Goal: Information Seeking & Learning: Compare options

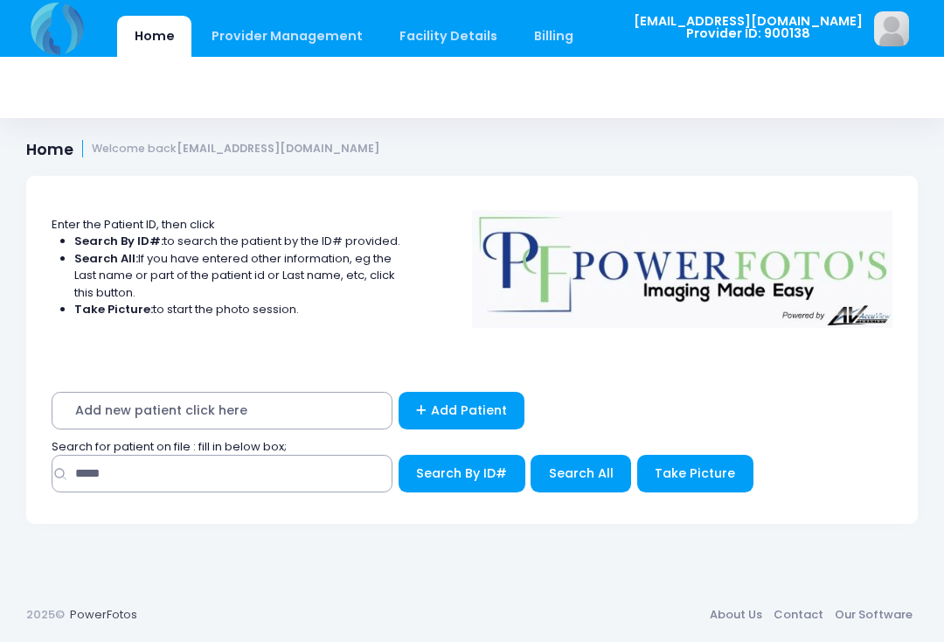
scroll to position [329, 0]
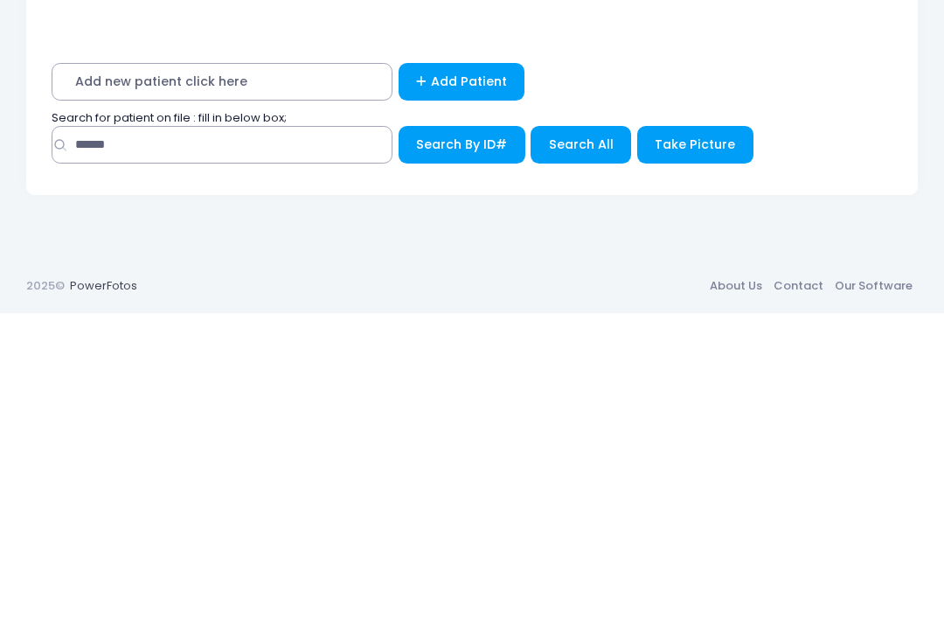
type input "******"
click at [577, 464] on span "Search All" at bounding box center [581, 472] width 65 height 17
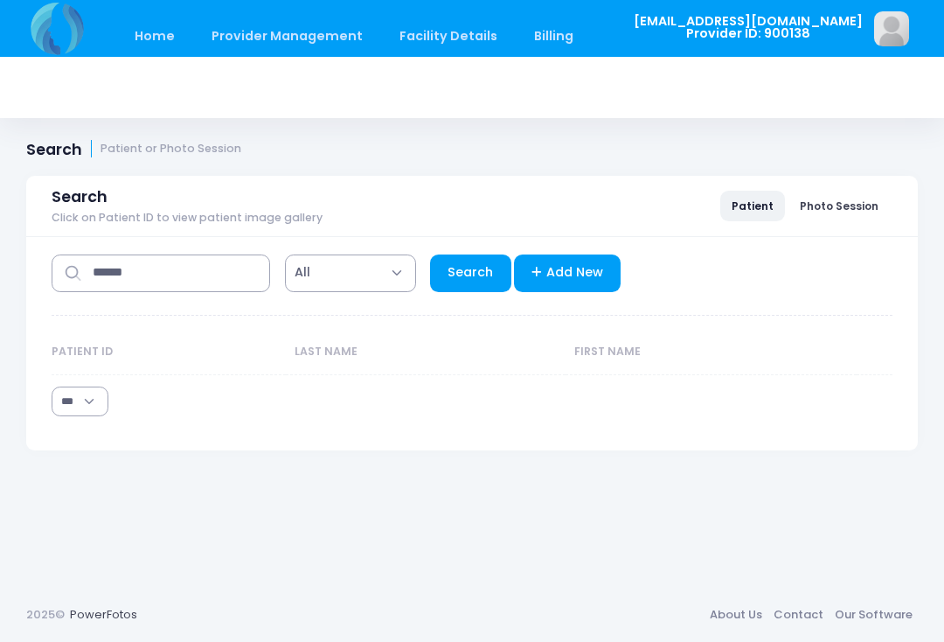
select select "***"
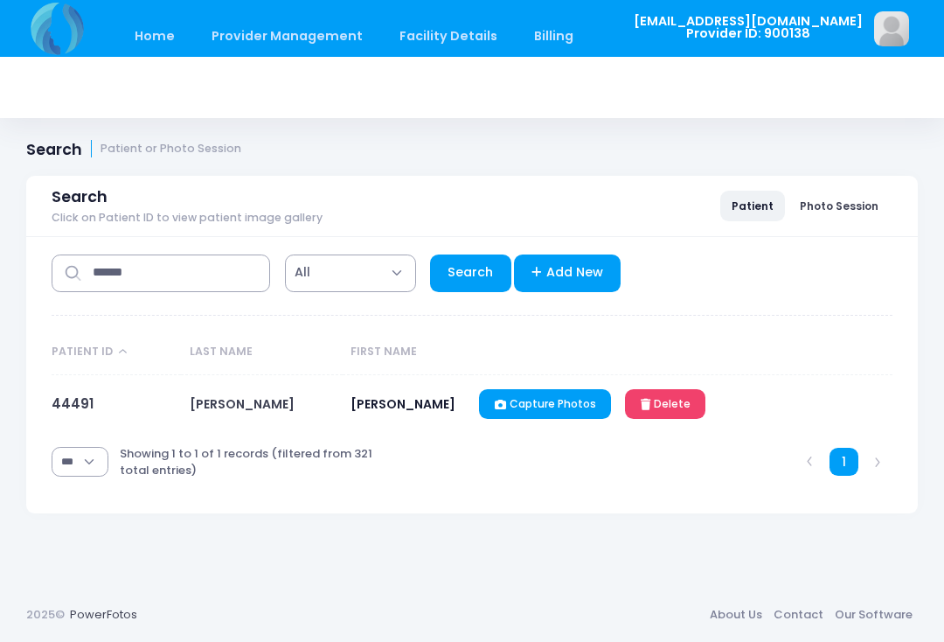
click at [69, 404] on link "44491" at bounding box center [73, 403] width 42 height 18
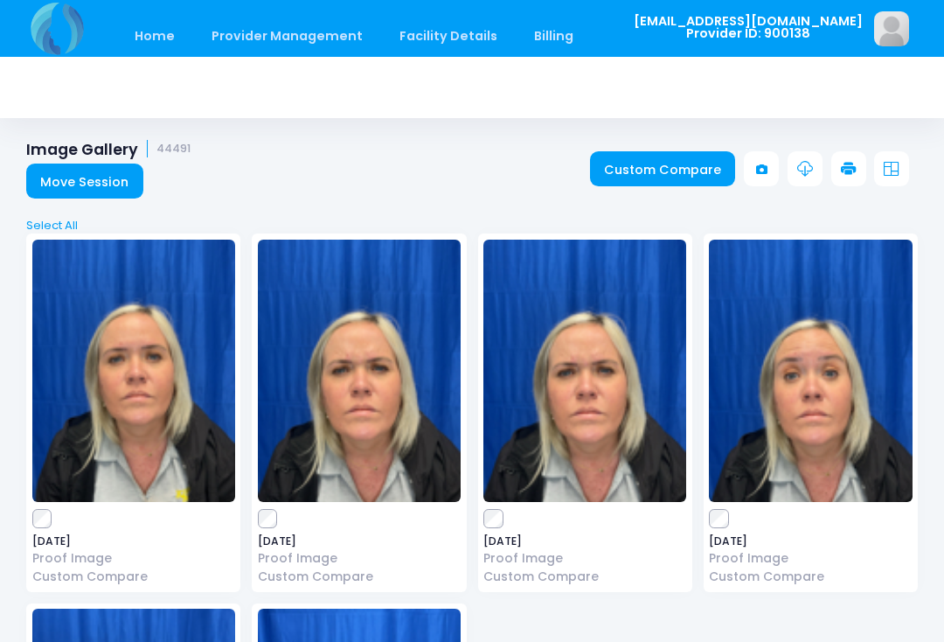
click at [674, 160] on link "Custom Compare" at bounding box center [663, 168] width 146 height 35
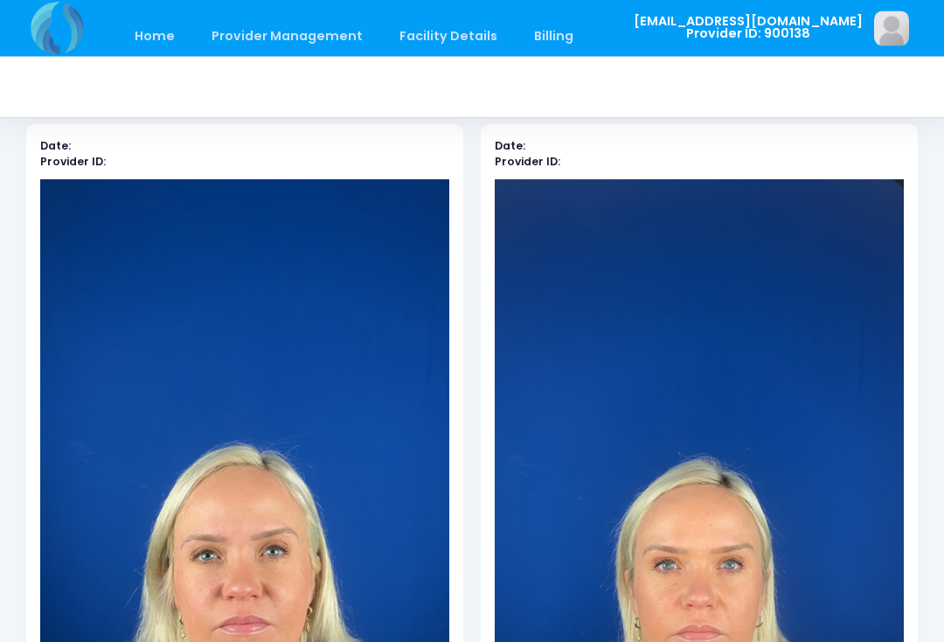
scroll to position [32, 0]
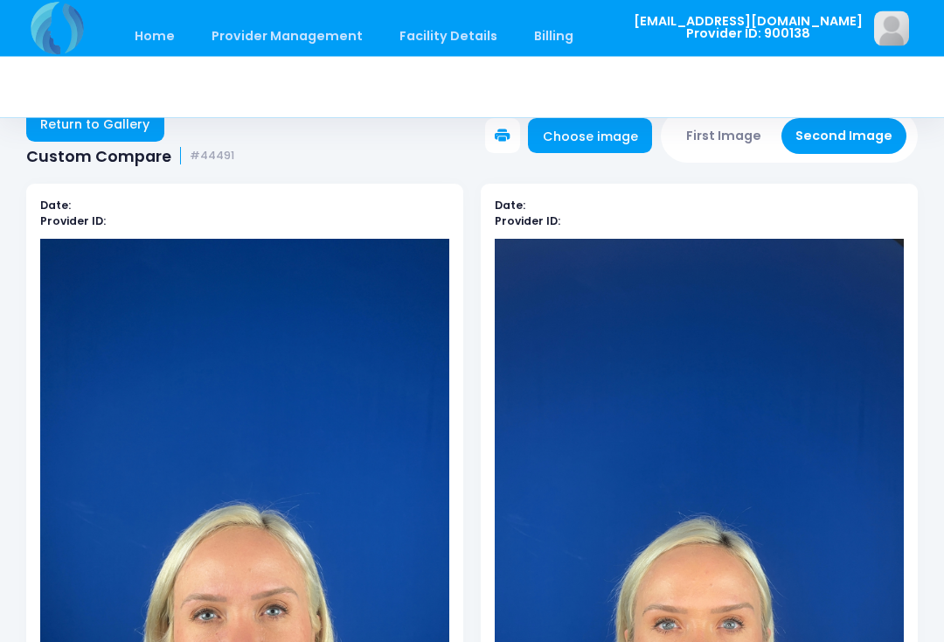
click at [721, 128] on button "First Image" at bounding box center [724, 137] width 104 height 36
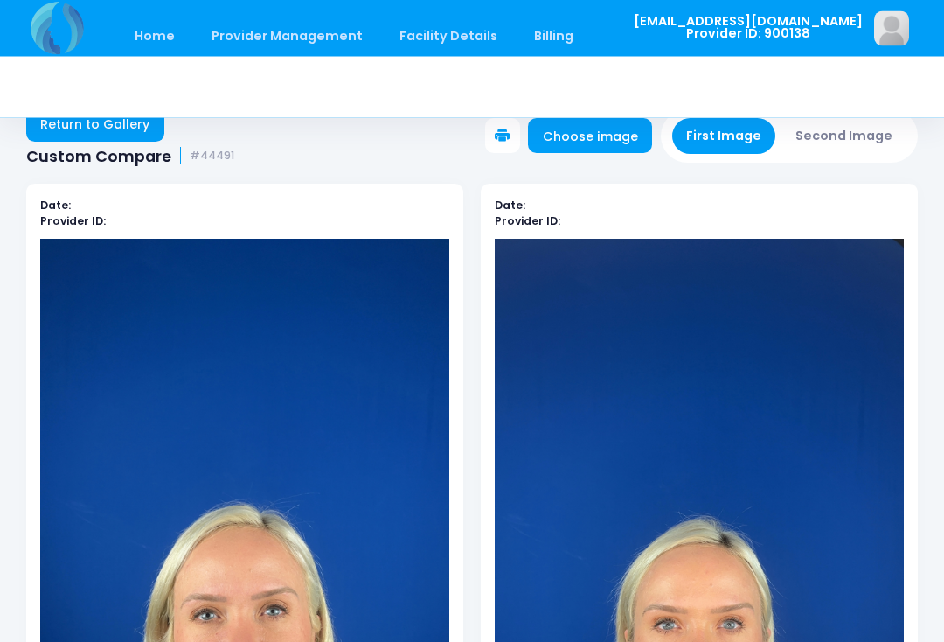
click at [600, 136] on link "Choose image" at bounding box center [590, 136] width 124 height 35
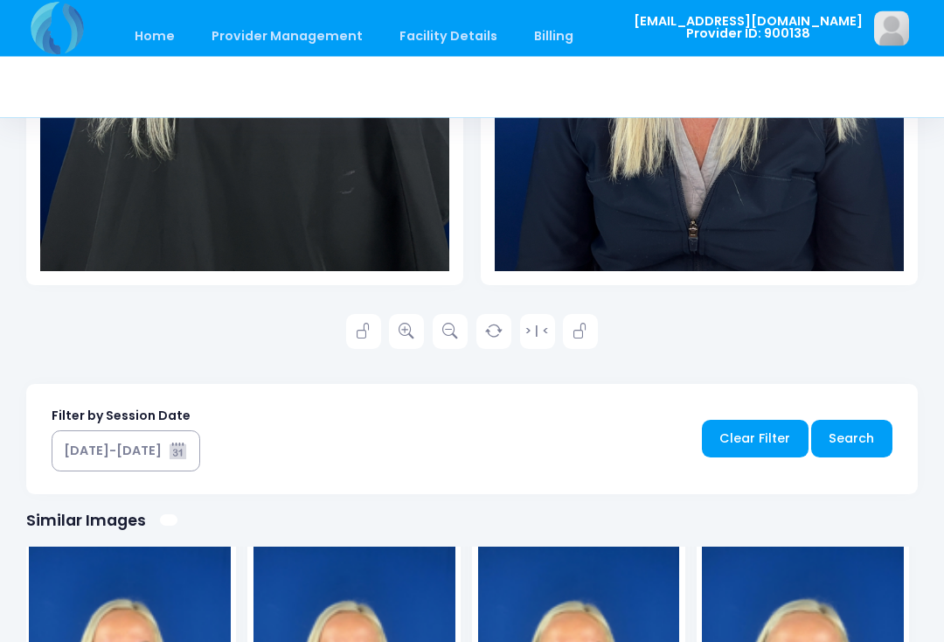
scroll to position [727, 0]
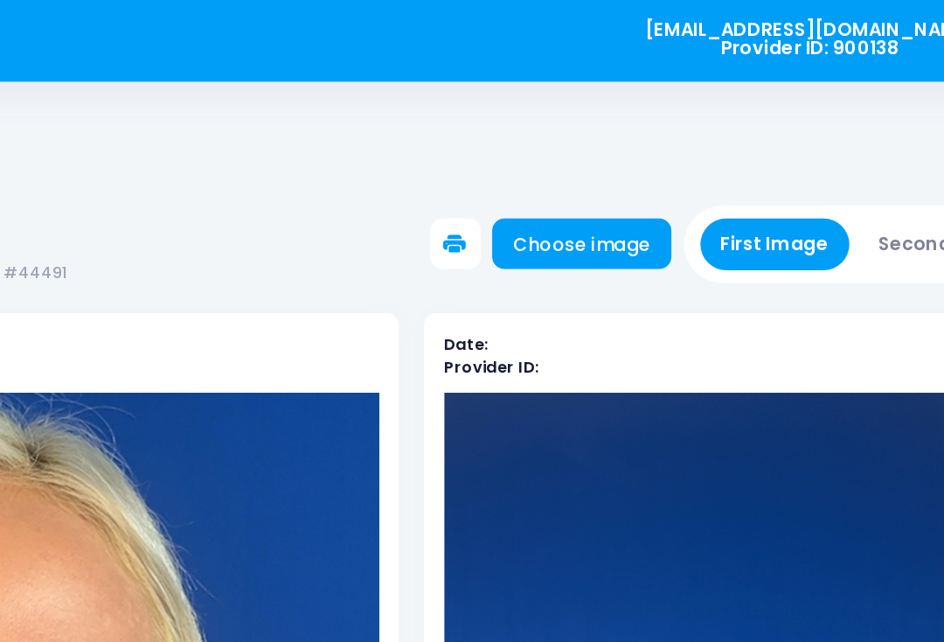
scroll to position [0, 0]
click at [528, 171] on link "Choose image" at bounding box center [590, 168] width 124 height 35
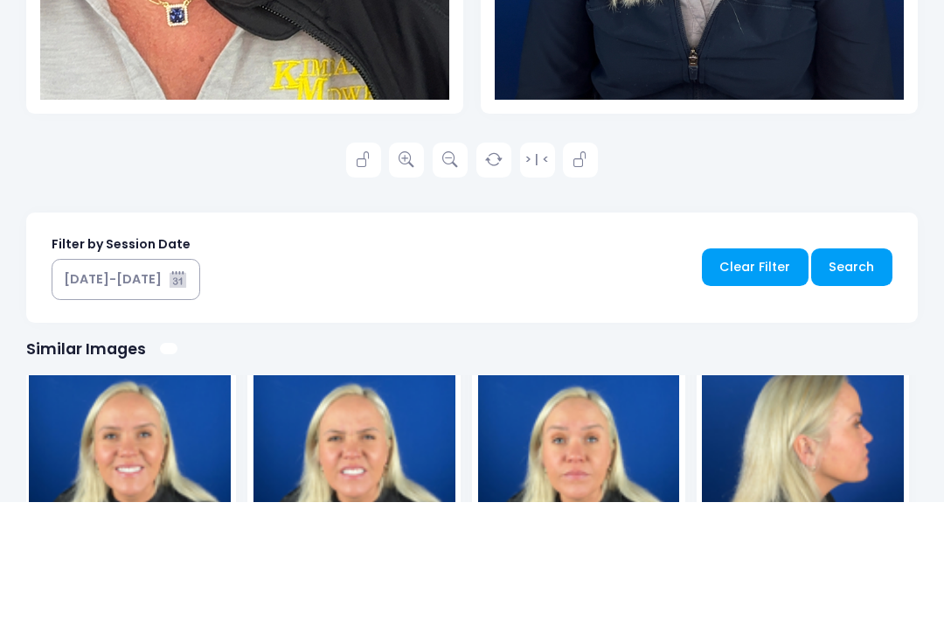
click at [607, 514] on img at bounding box center [579, 581] width 202 height 262
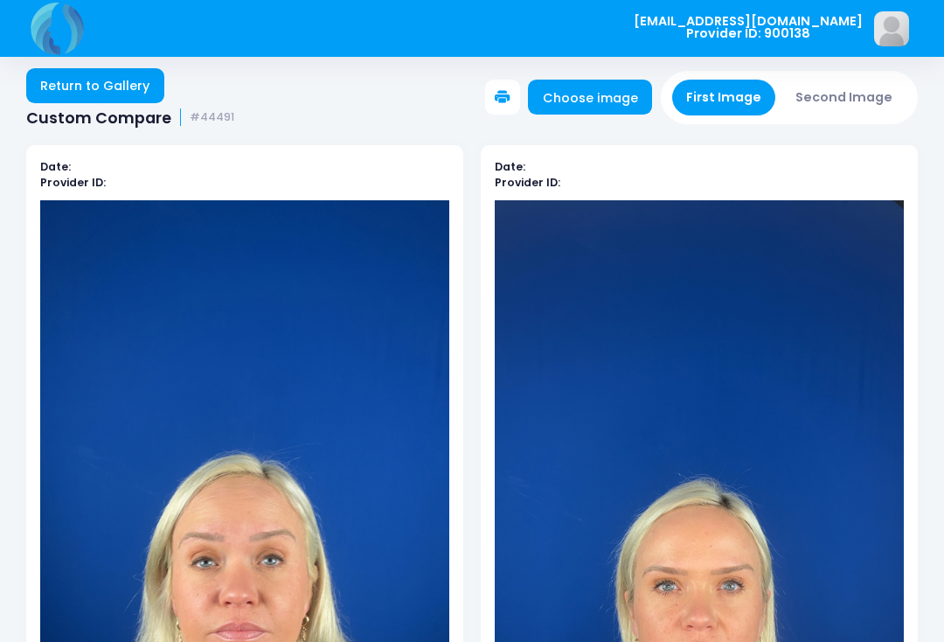
click at [847, 101] on button "Second Image" at bounding box center [844, 98] width 126 height 36
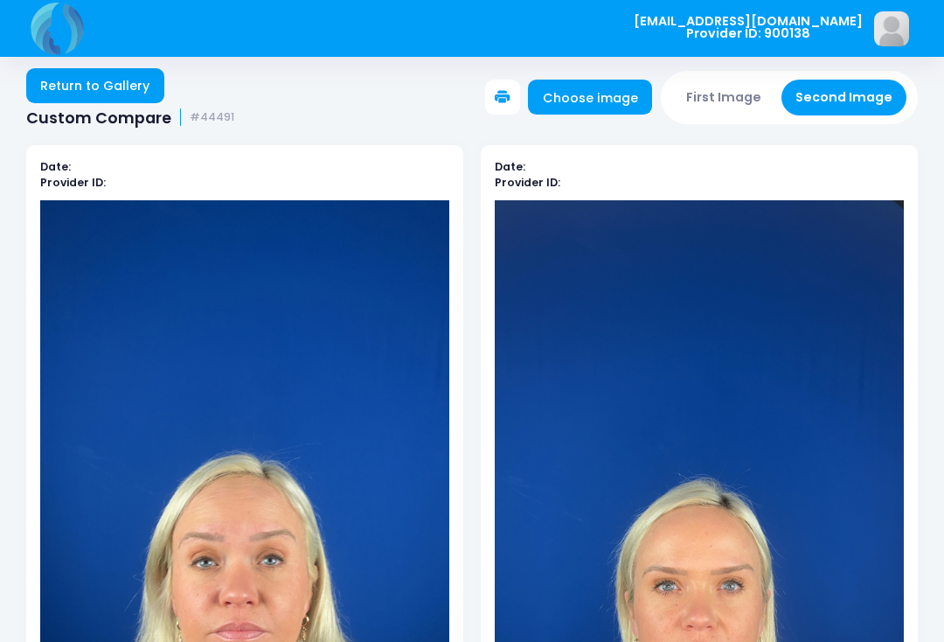
click at [609, 88] on link "Choose image" at bounding box center [590, 97] width 124 height 35
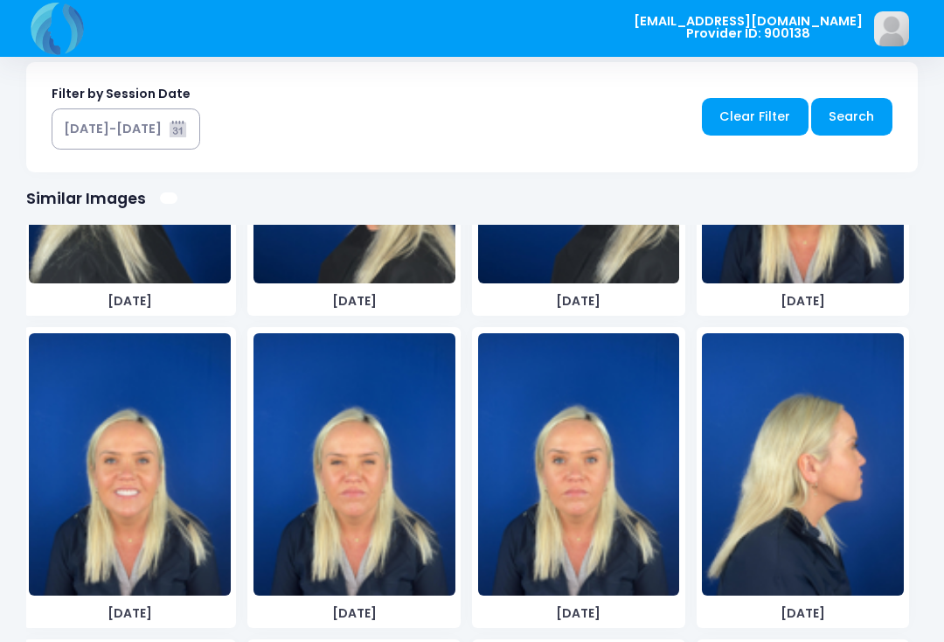
click at [592, 531] on img at bounding box center [579, 464] width 202 height 262
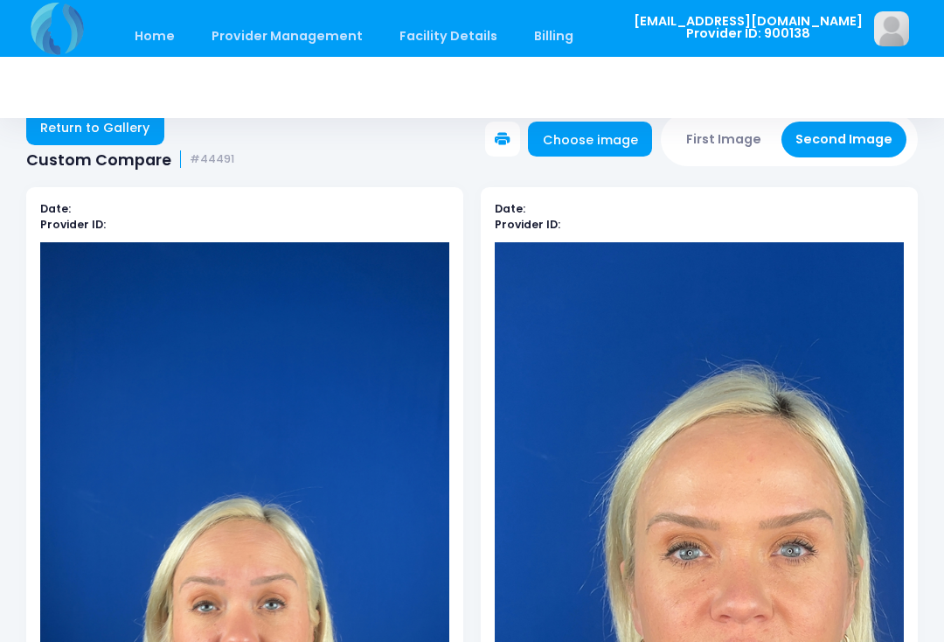
scroll to position [11, 0]
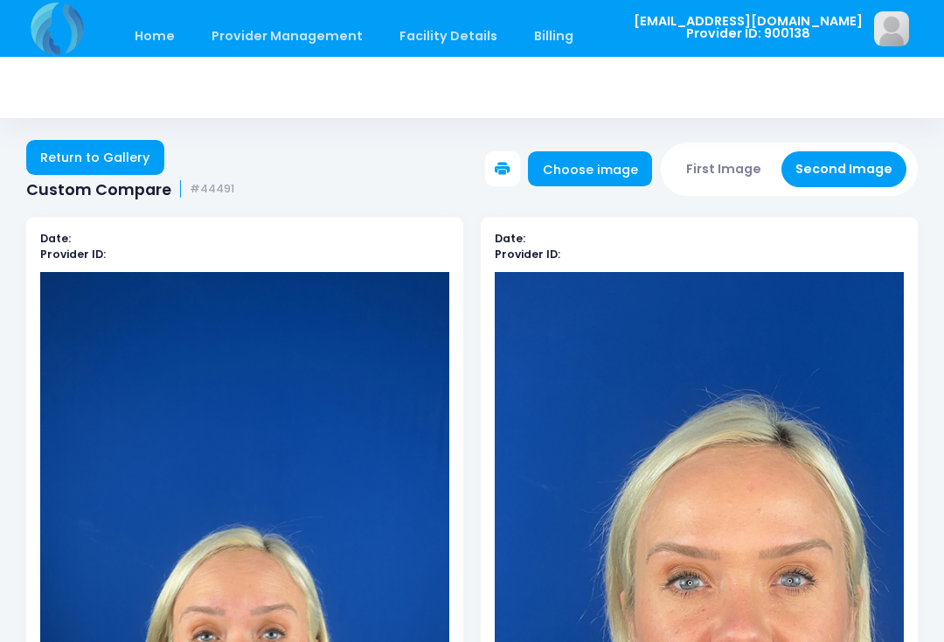
click at [739, 163] on button "First Image" at bounding box center [724, 169] width 104 height 36
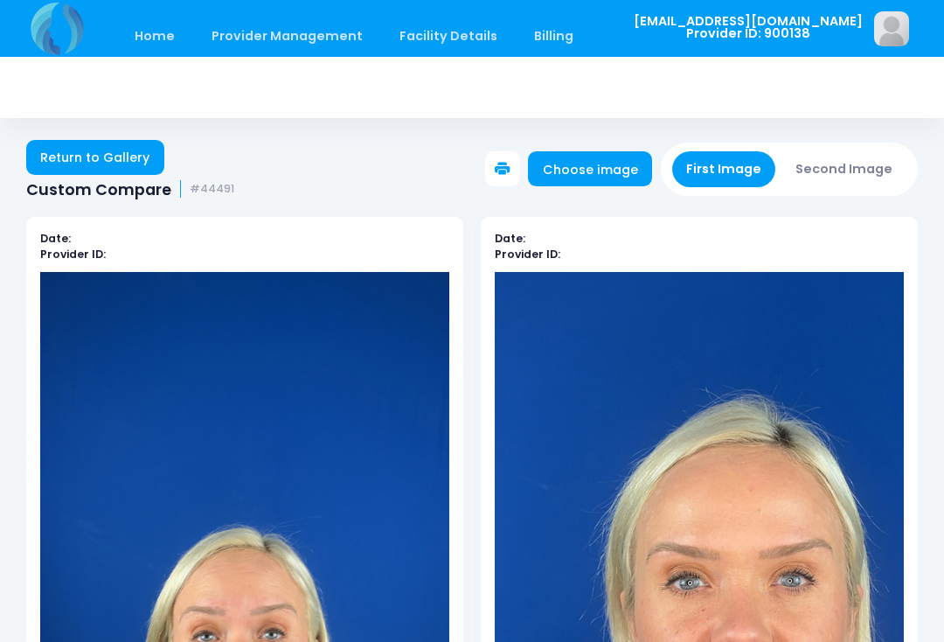
click at [618, 172] on link "Choose image" at bounding box center [590, 168] width 124 height 35
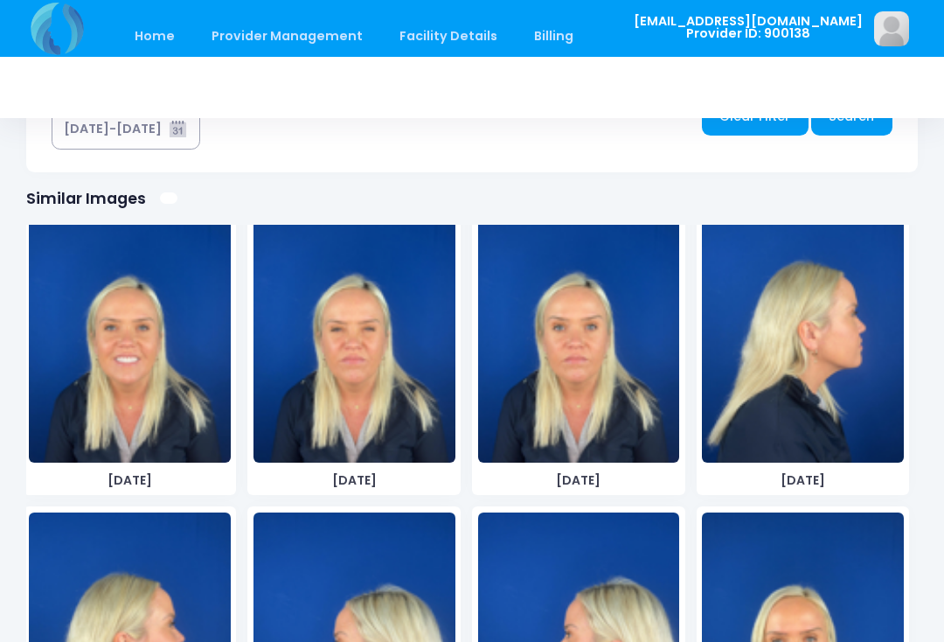
click at [585, 376] on img at bounding box center [579, 331] width 202 height 262
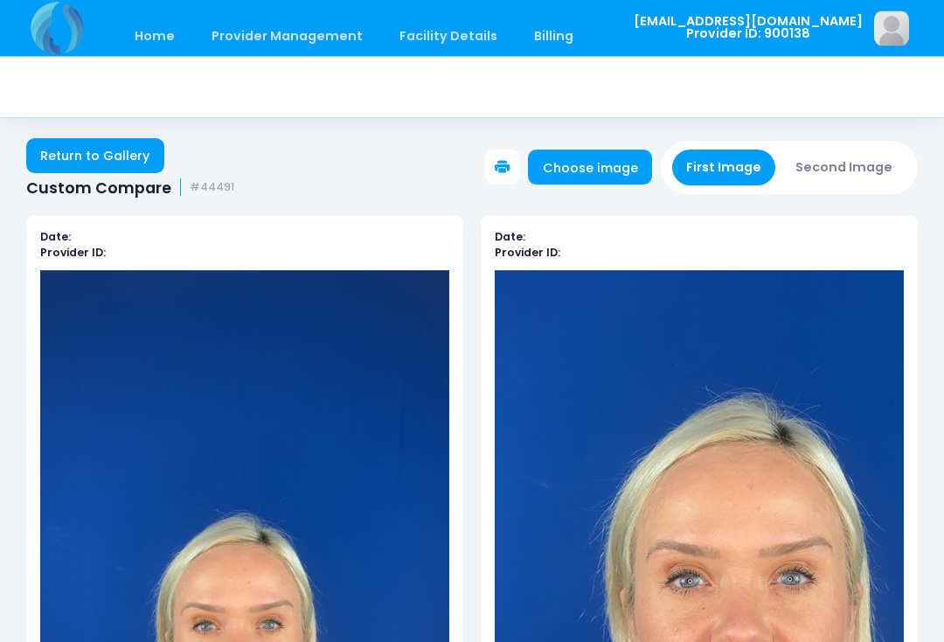
scroll to position [0, 0]
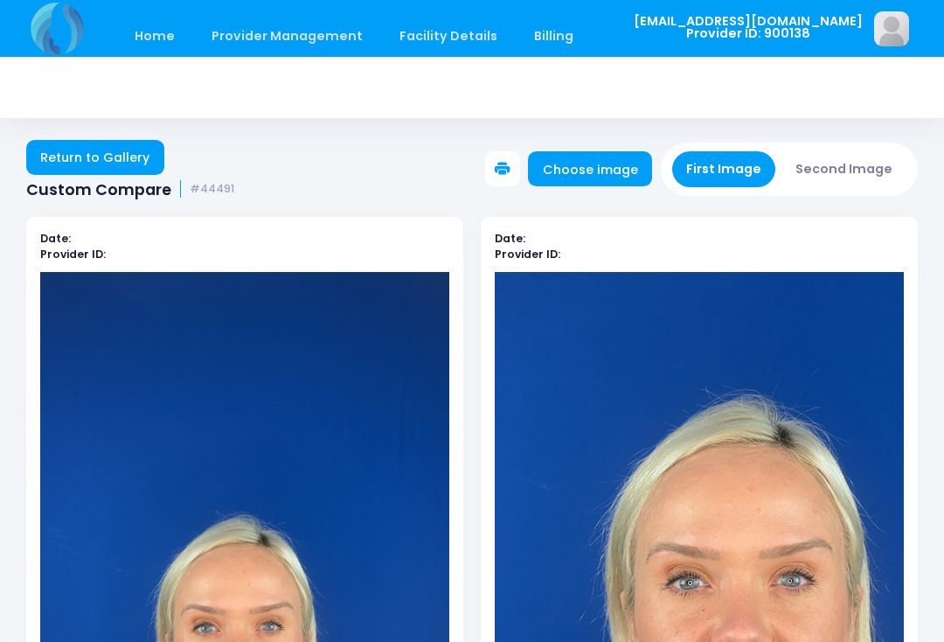
click at [857, 183] on button "Second Image" at bounding box center [844, 169] width 126 height 36
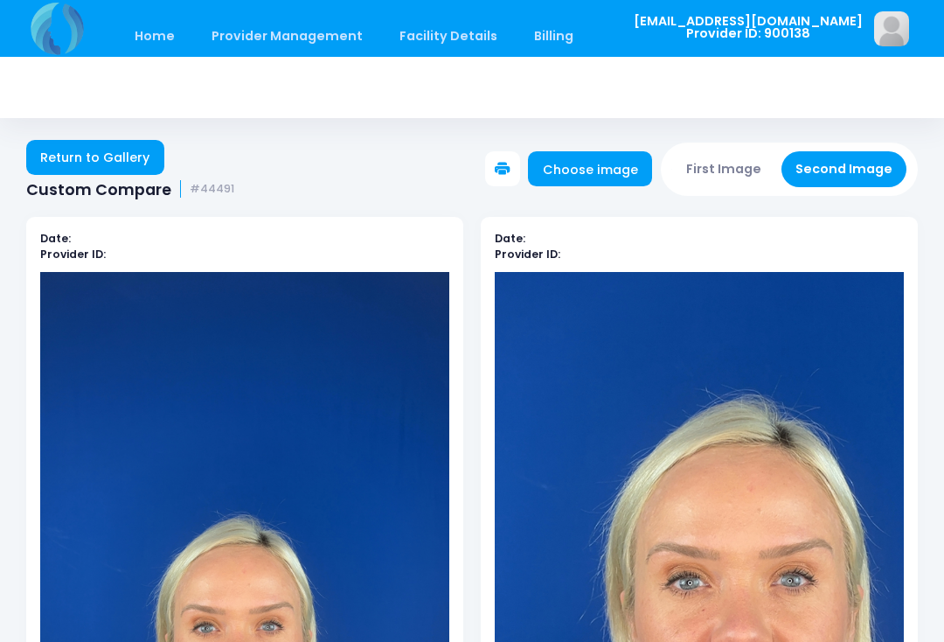
click at [597, 173] on link "Choose image" at bounding box center [590, 168] width 124 height 35
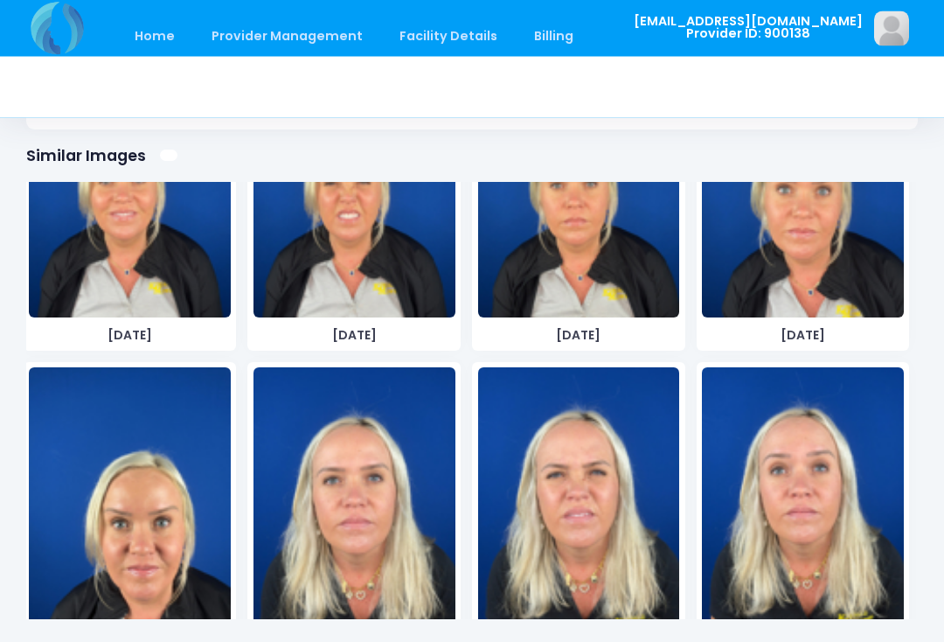
scroll to position [3277, 0]
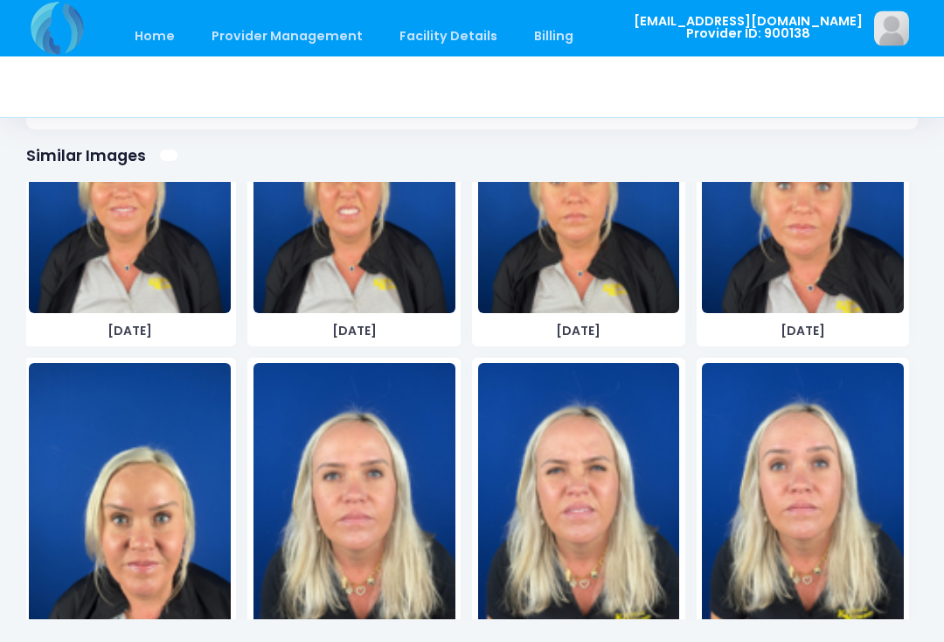
click at [157, 519] on img at bounding box center [130, 495] width 202 height 262
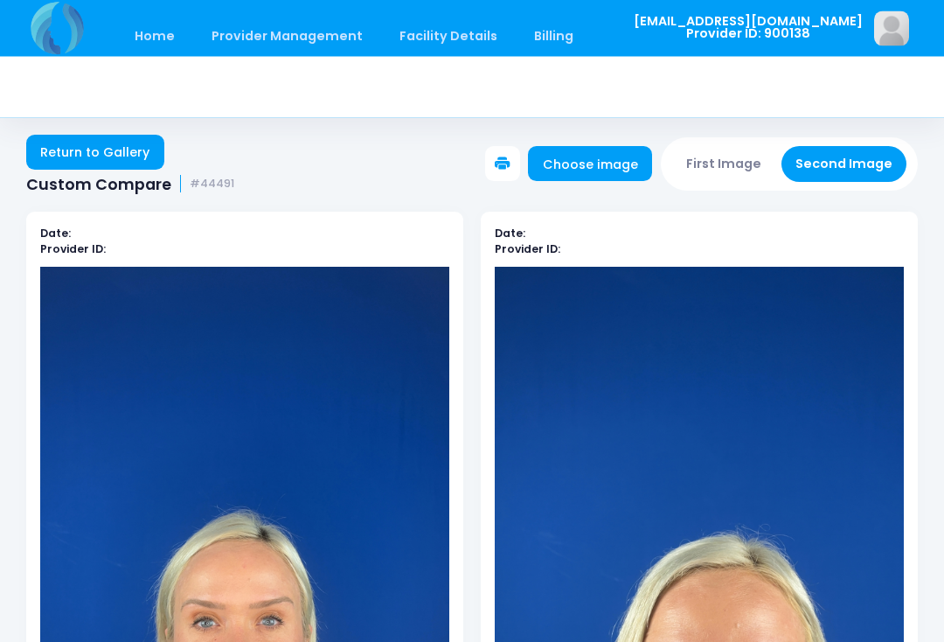
scroll to position [0, 0]
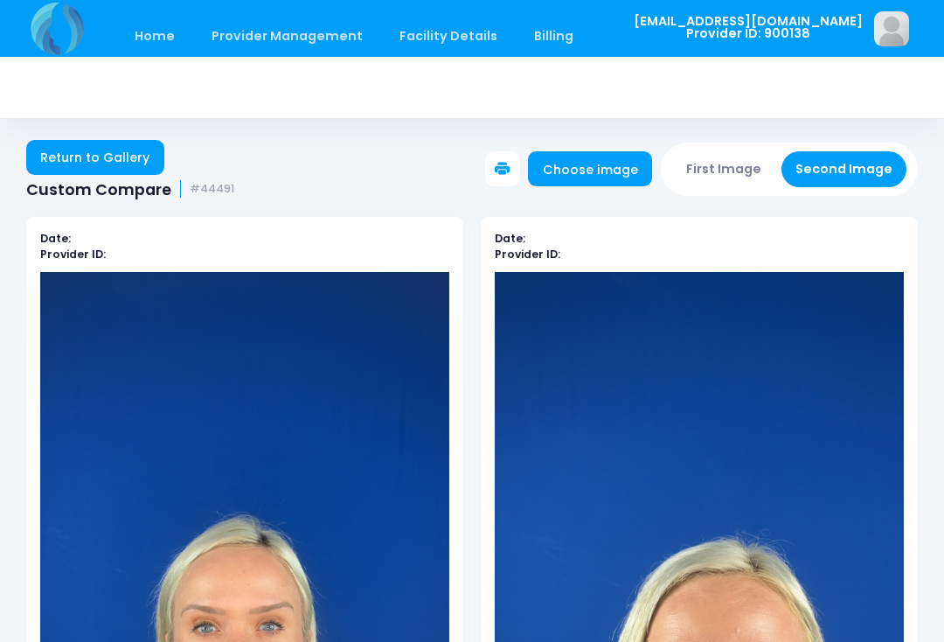
click at [841, 169] on button "Second Image" at bounding box center [844, 169] width 126 height 36
click at [640, 170] on link "Choose image" at bounding box center [590, 168] width 124 height 35
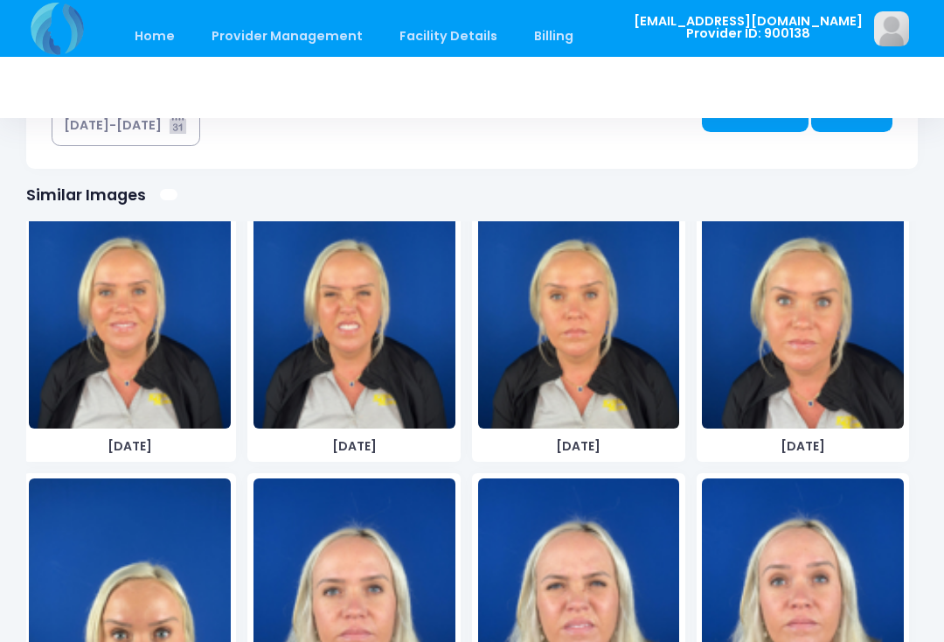
scroll to position [3196, 0]
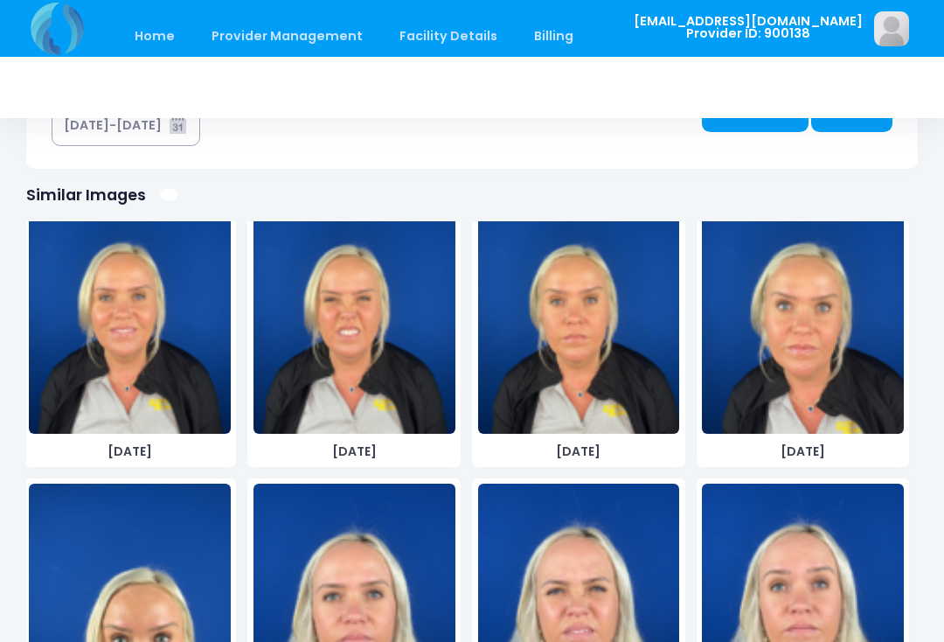
click at [787, 379] on img at bounding box center [803, 302] width 202 height 262
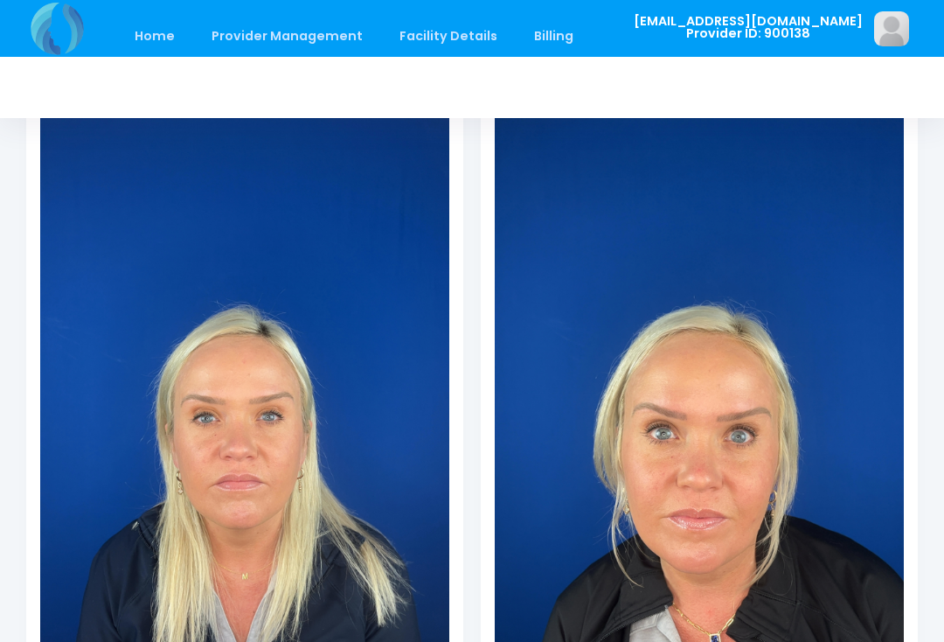
scroll to position [79, 0]
